Goal: Task Accomplishment & Management: Manage account settings

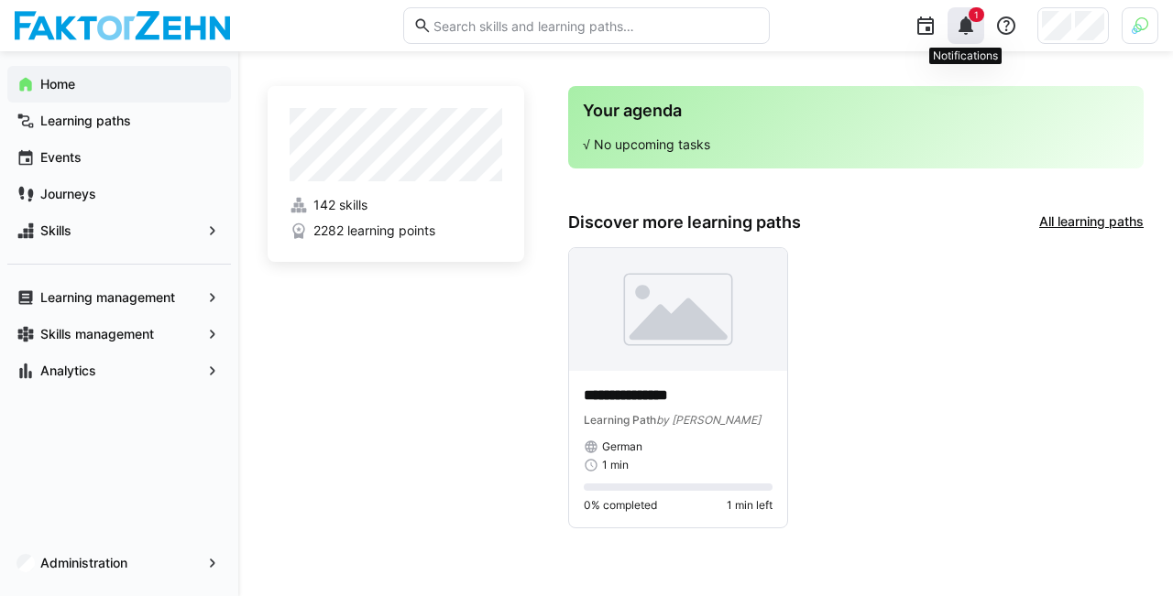
click at [969, 12] on eds-badge "1" at bounding box center [976, 14] width 16 height 15
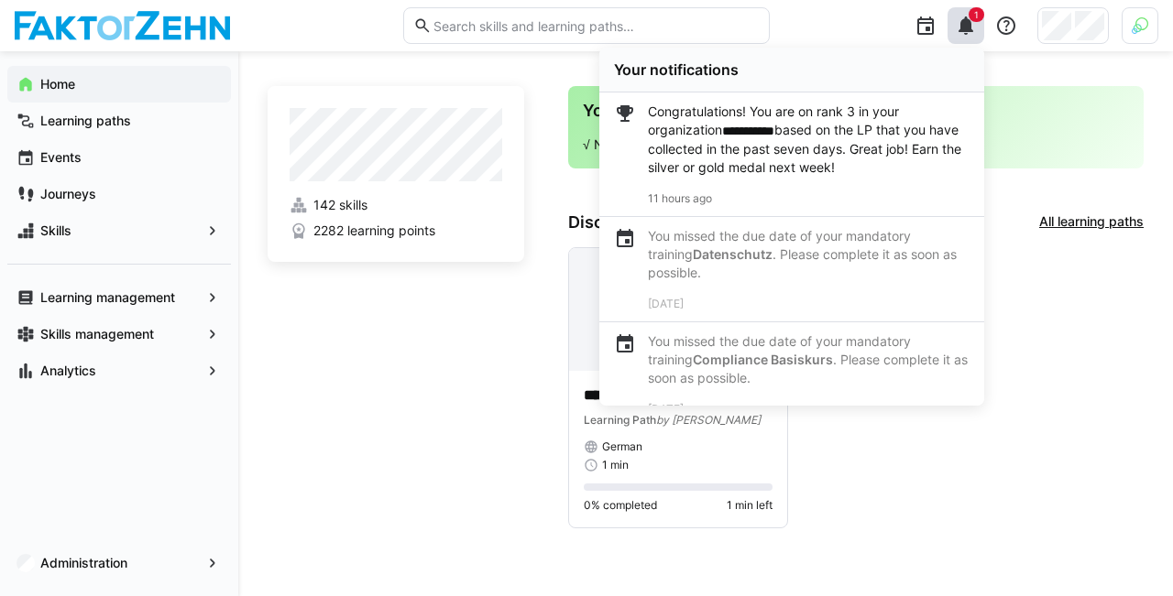
click at [1134, 39] on div at bounding box center [1139, 25] width 37 height 37
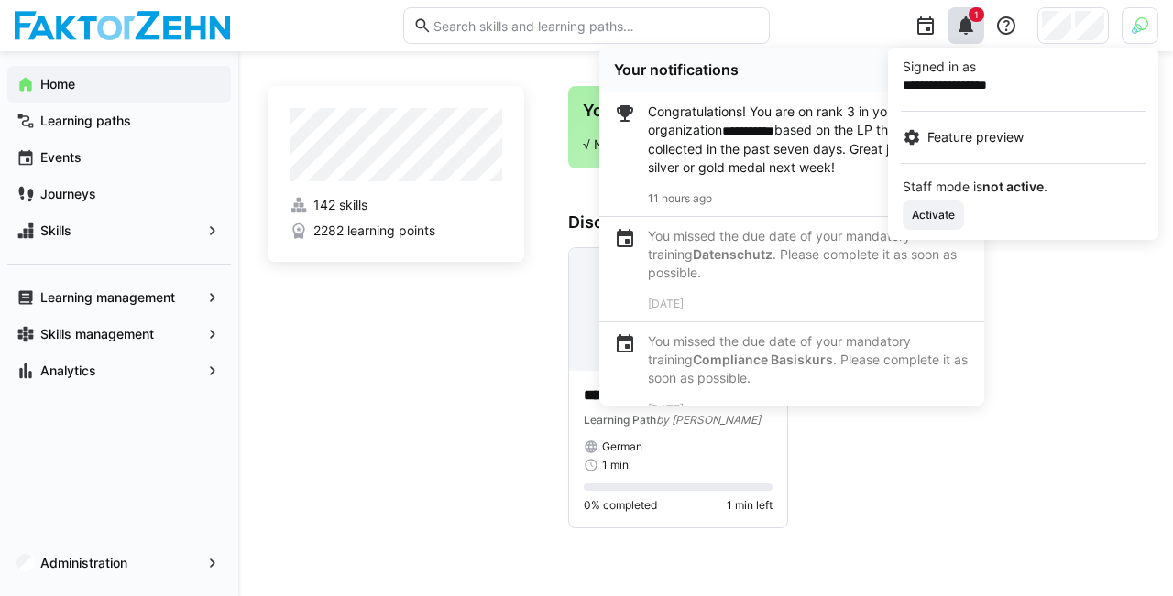
click at [940, 199] on app-staff-mode-control "Staff mode is not active . Activate" at bounding box center [1023, 205] width 241 height 49
click at [940, 216] on span "Activate" at bounding box center [933, 215] width 47 height 15
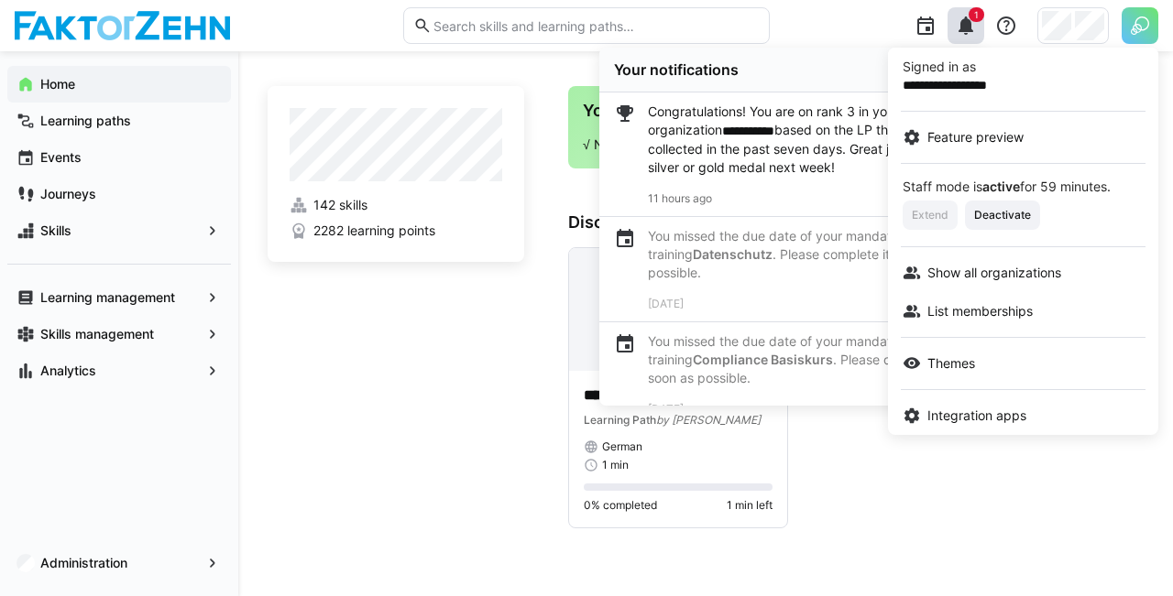
click at [1078, 18] on div at bounding box center [586, 298] width 1173 height 596
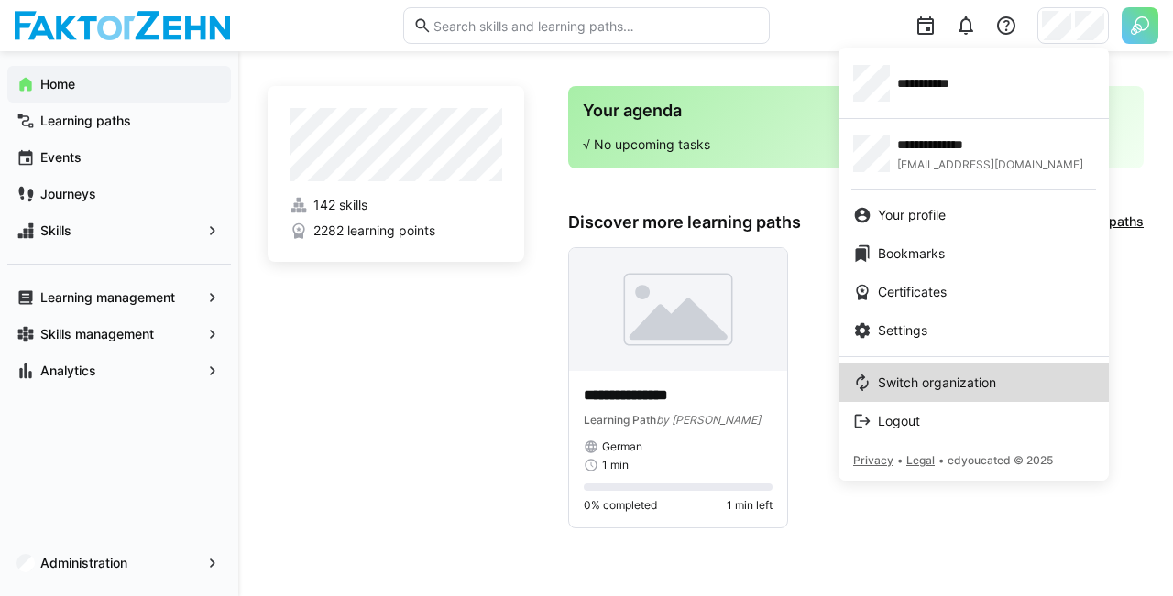
click at [937, 368] on link "Switch organization" at bounding box center [973, 383] width 270 height 38
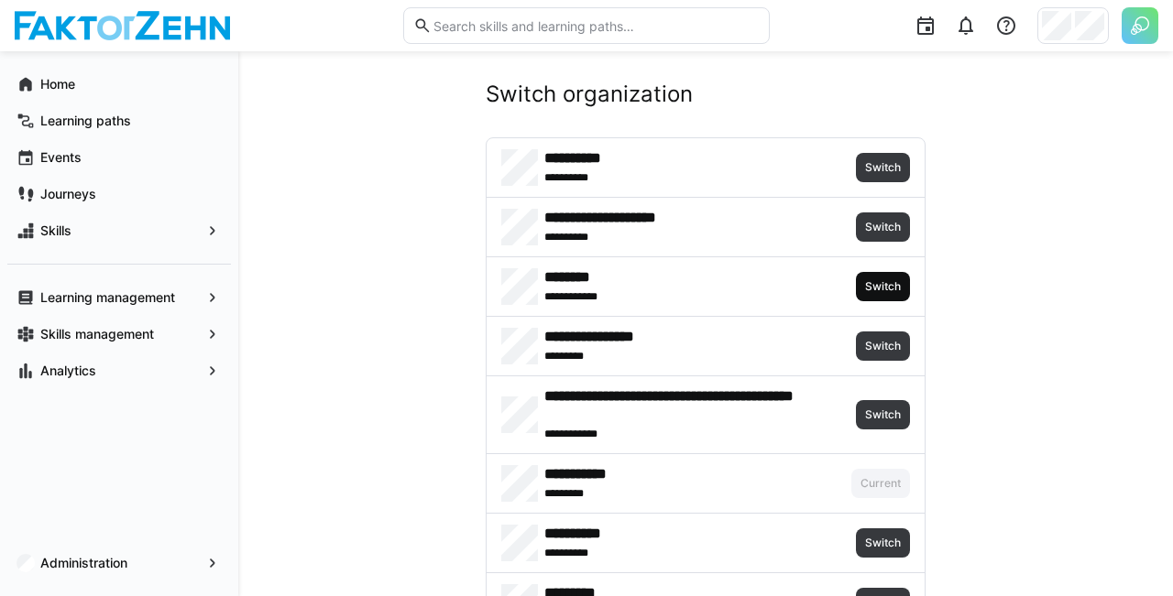
click at [887, 281] on span "Switch" at bounding box center [882, 286] width 39 height 15
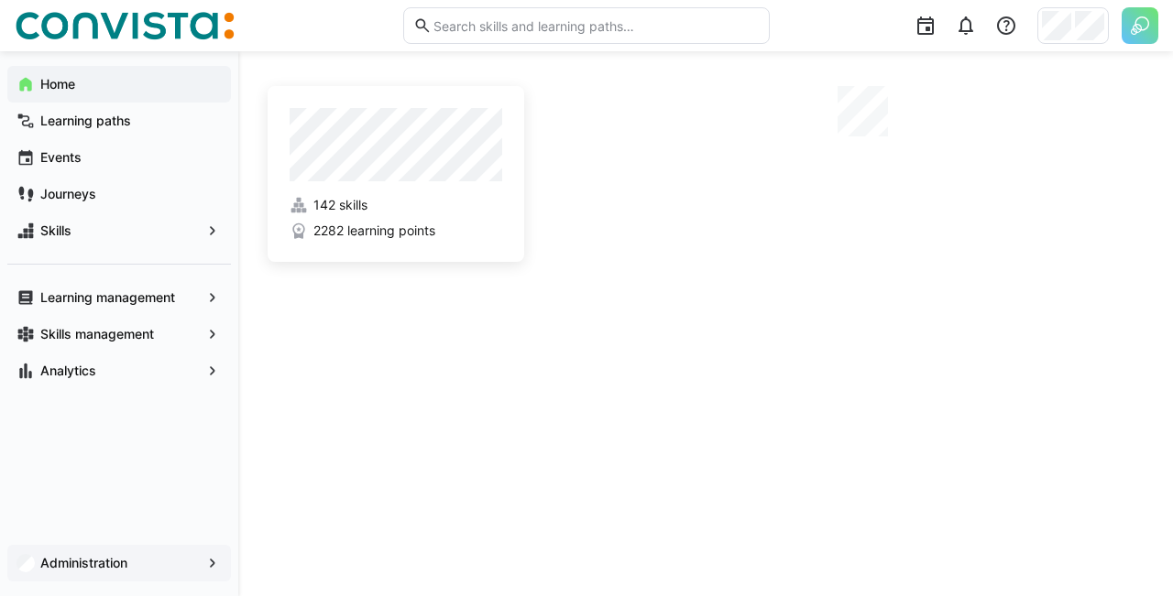
click at [0, 0] on app-navigation-label "Administration" at bounding box center [0, 0] width 0 height 0
